Goal: Browse casually: Explore the website without a specific task or goal

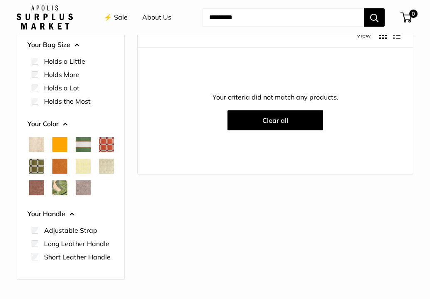
scroll to position [83, 0]
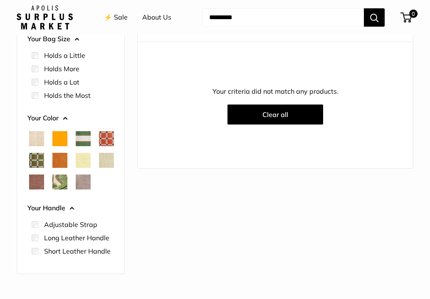
click at [40, 134] on span "Natural" at bounding box center [36, 138] width 15 height 15
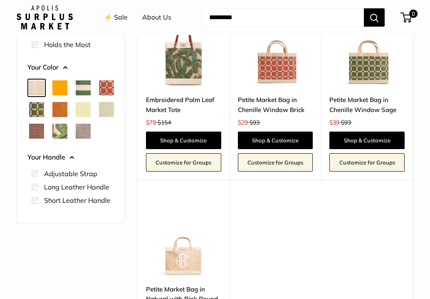
scroll to position [118, 0]
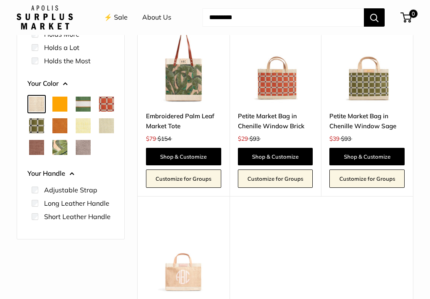
click at [60, 106] on span "Orange" at bounding box center [59, 104] width 15 height 15
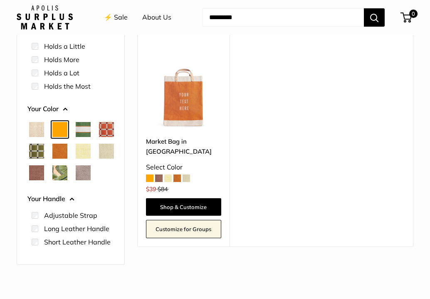
scroll to position [97, 0]
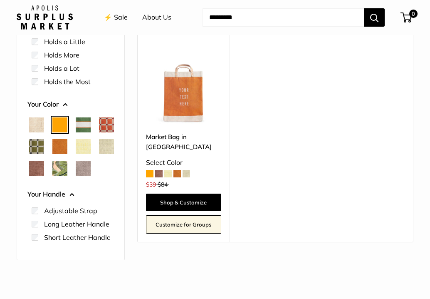
click at [84, 126] on span "Court Green" at bounding box center [83, 124] width 15 height 15
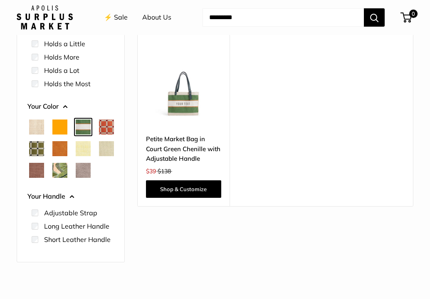
scroll to position [101, 0]
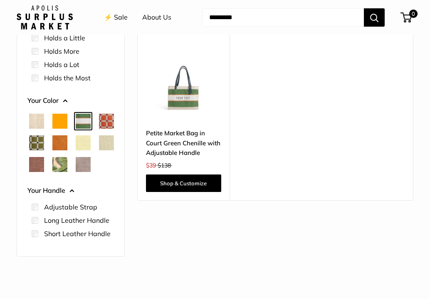
click at [99, 129] on span "Chenille Window Brick" at bounding box center [106, 121] width 15 height 15
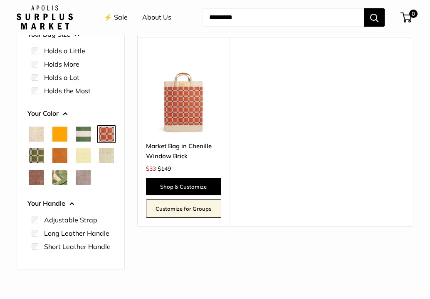
scroll to position [67, 0]
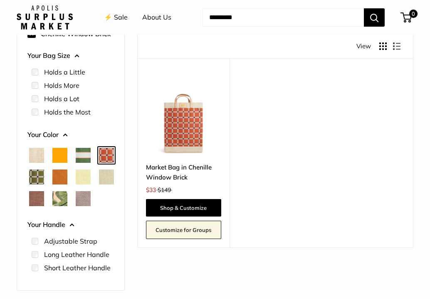
click at [44, 178] on span "Chenille Window Sage" at bounding box center [36, 176] width 15 height 15
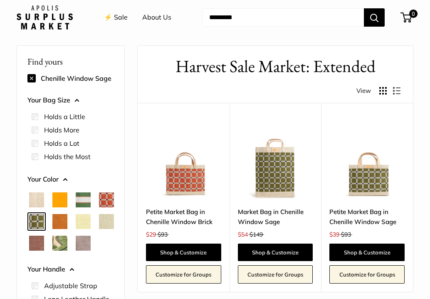
scroll to position [22, 0]
click at [0, 0] on img at bounding box center [0, 0] width 0 height 0
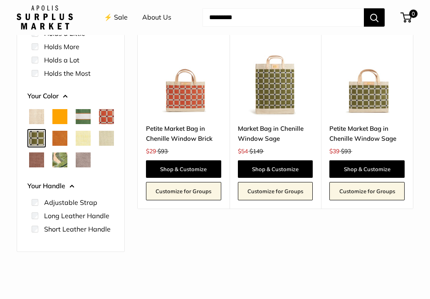
scroll to position [109, 0]
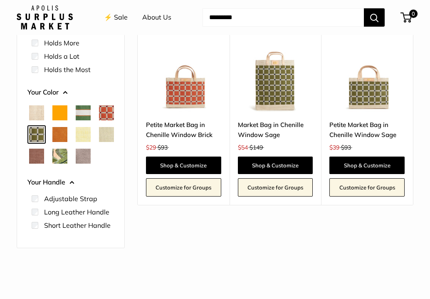
click at [44, 132] on div at bounding box center [70, 134] width 93 height 65
click at [99, 120] on span "Chenille Window Brick" at bounding box center [106, 112] width 15 height 15
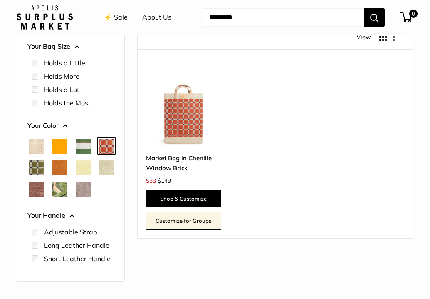
scroll to position [80, 0]
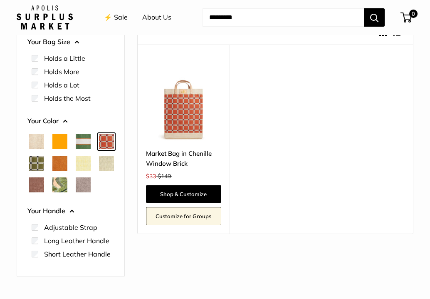
click at [67, 162] on span "Cognac" at bounding box center [59, 163] width 15 height 15
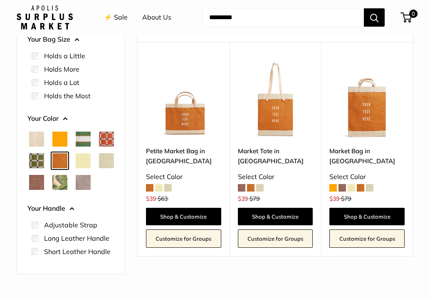
scroll to position [85, 0]
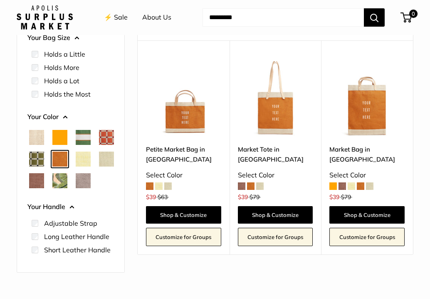
click at [76, 167] on span "Daisy" at bounding box center [83, 159] width 15 height 15
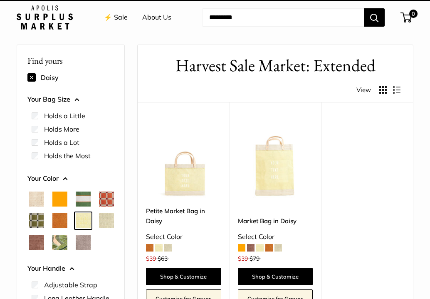
scroll to position [22, 0]
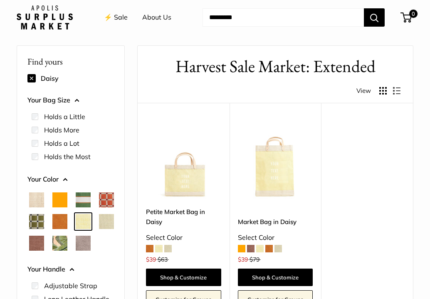
click at [99, 229] on span "Mint Sorbet" at bounding box center [106, 221] width 15 height 15
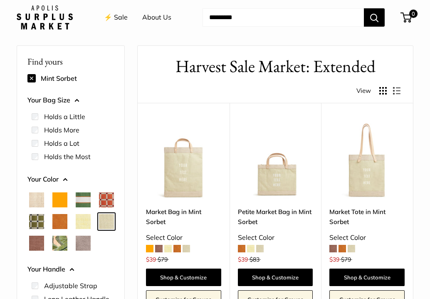
click at [44, 246] on span "Mustang" at bounding box center [36, 243] width 15 height 15
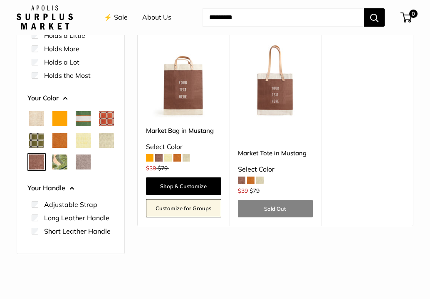
scroll to position [107, 0]
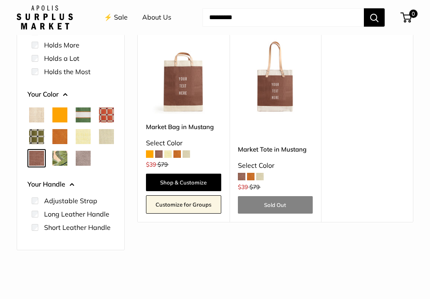
click at [52, 166] on span "Palm Leaf" at bounding box center [59, 158] width 15 height 15
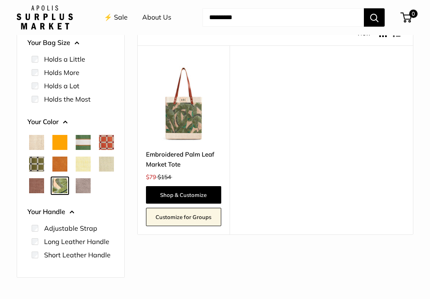
scroll to position [88, 0]
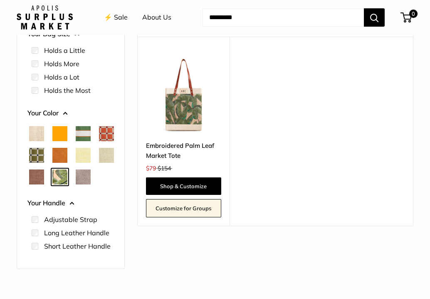
click at [76, 184] on span "Taupe" at bounding box center [83, 176] width 15 height 15
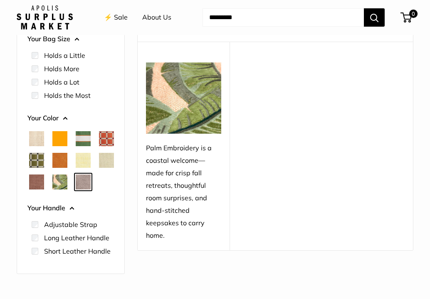
scroll to position [109, 0]
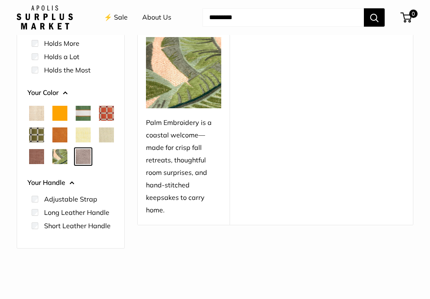
click at [76, 164] on span "Taupe" at bounding box center [83, 156] width 15 height 15
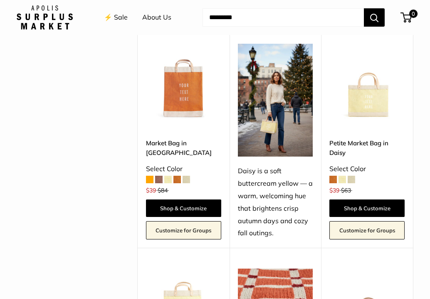
scroll to position [947, 0]
